Goal: Task Accomplishment & Management: Manage account settings

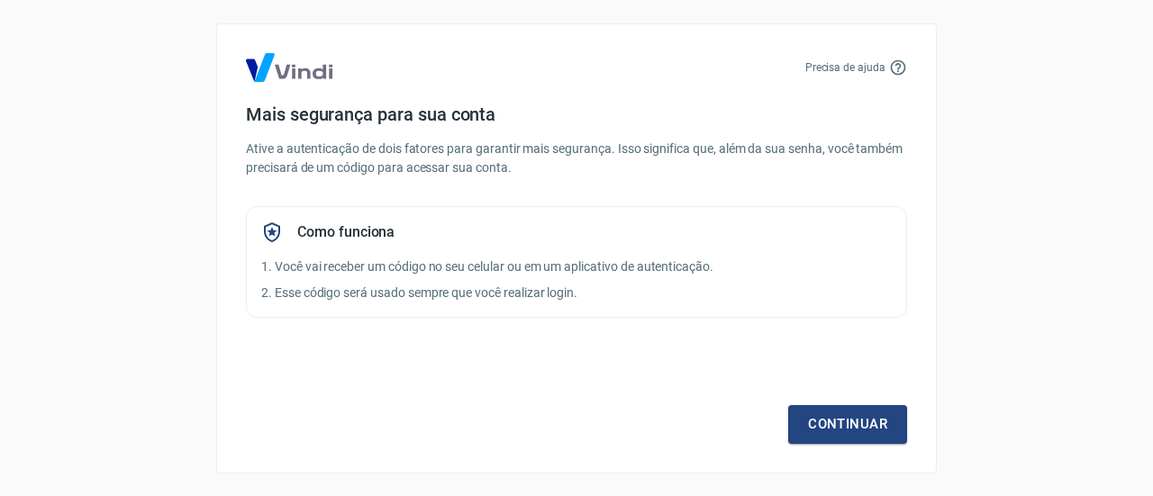
click at [1085, 120] on div "Precisa de ajuda Mais segurança para sua conta Ative a autenticação de dois fat…" at bounding box center [576, 248] width 1153 height 496
click at [876, 414] on link "Continuar" at bounding box center [847, 424] width 119 height 38
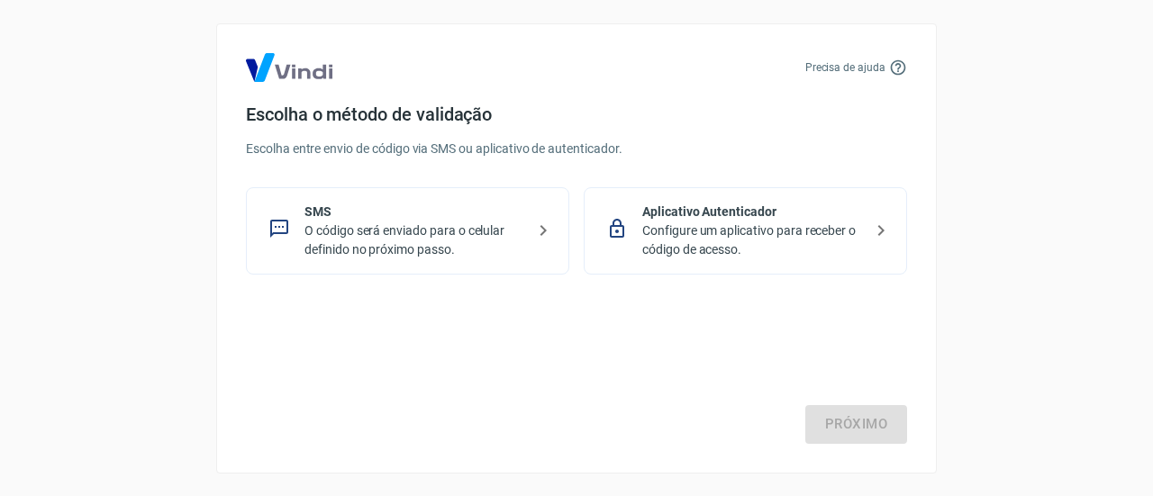
click at [444, 244] on p "O código será enviado para o celular definido no próximo passo." at bounding box center [415, 241] width 221 height 38
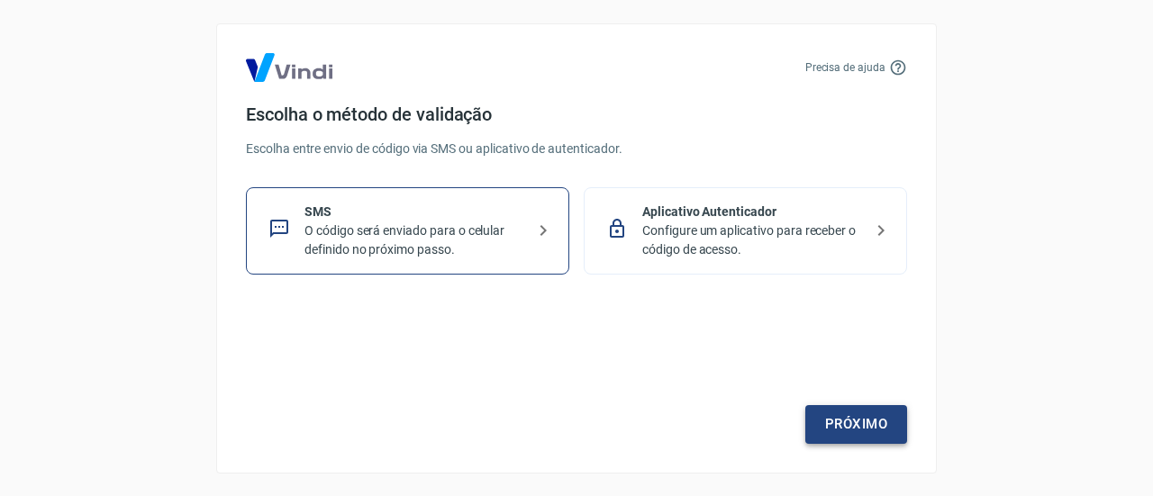
click at [860, 424] on link "Próximo" at bounding box center [857, 424] width 102 height 38
